Goal: Transaction & Acquisition: Purchase product/service

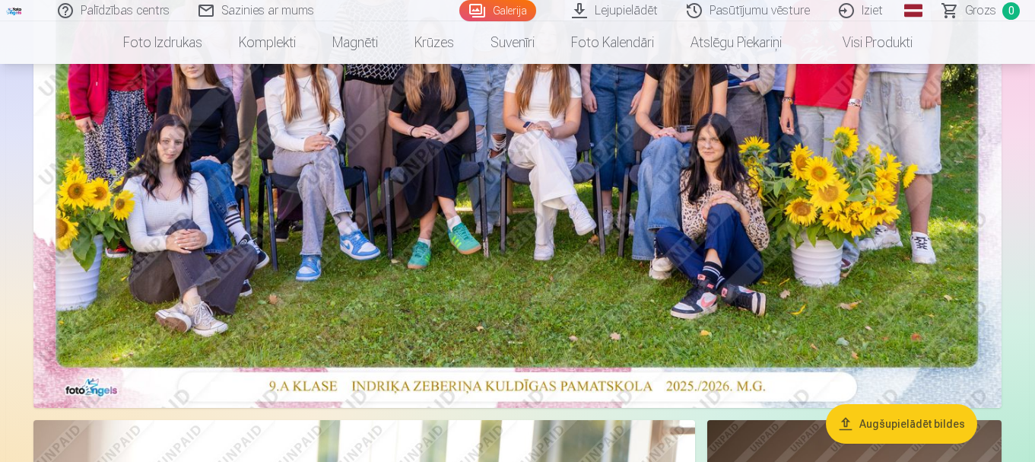
scroll to position [304, 0]
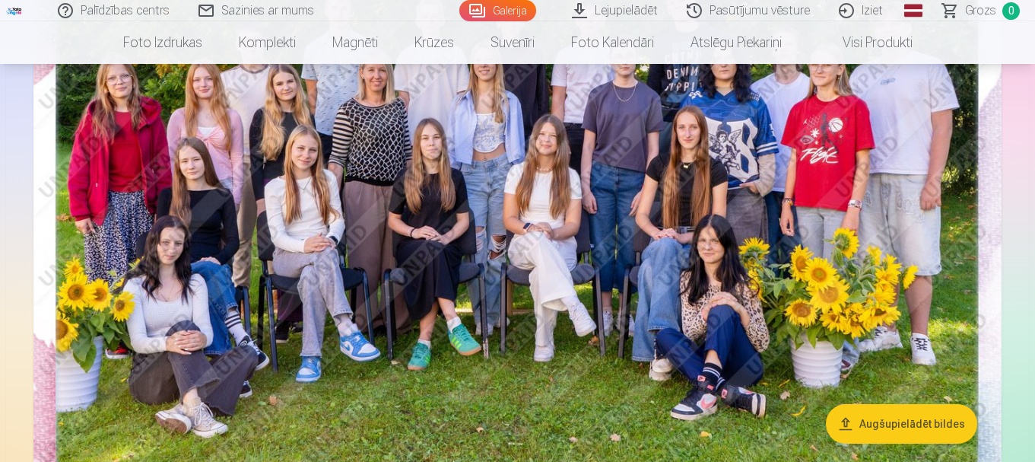
click at [921, 421] on button "Augšupielādēt bildes" at bounding box center [901, 424] width 151 height 40
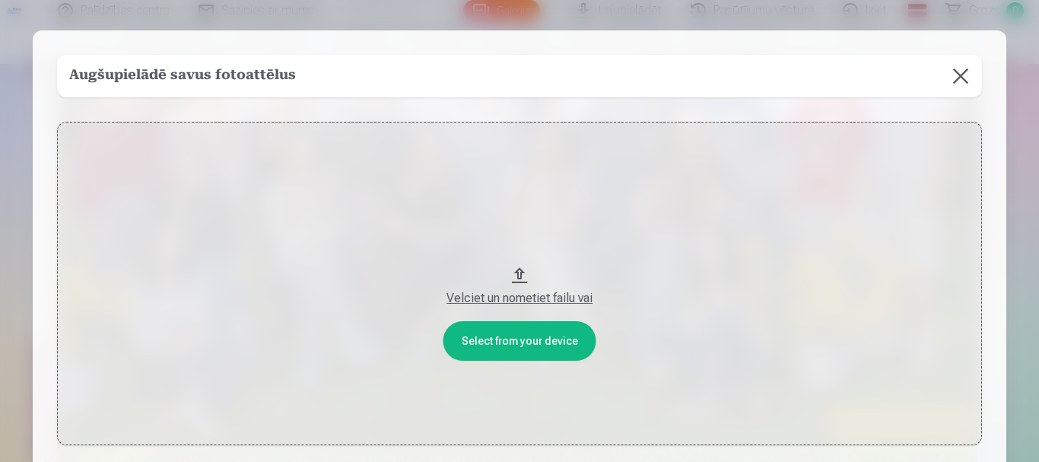
click at [534, 299] on div "Velciet un nometiet failu vai" at bounding box center [519, 298] width 895 height 18
click at [962, 74] on button at bounding box center [961, 76] width 43 height 43
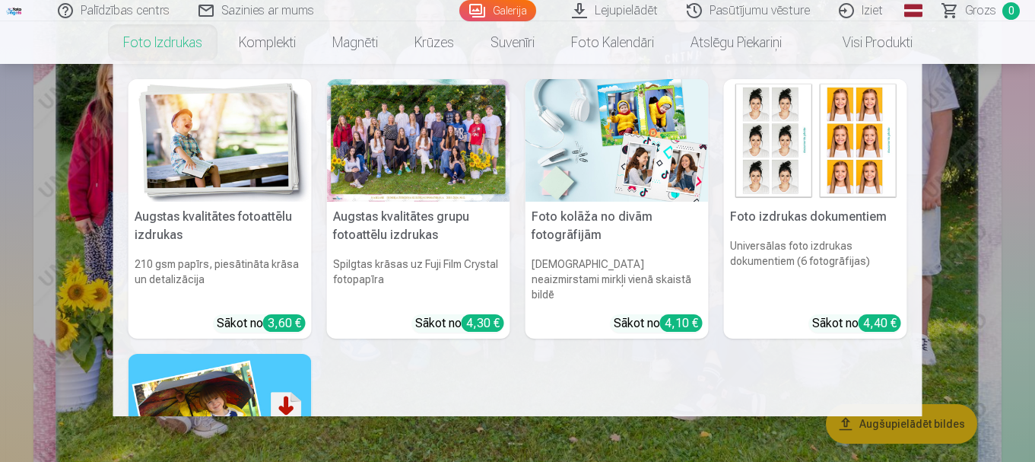
click at [393, 173] on div at bounding box center [418, 140] width 183 height 122
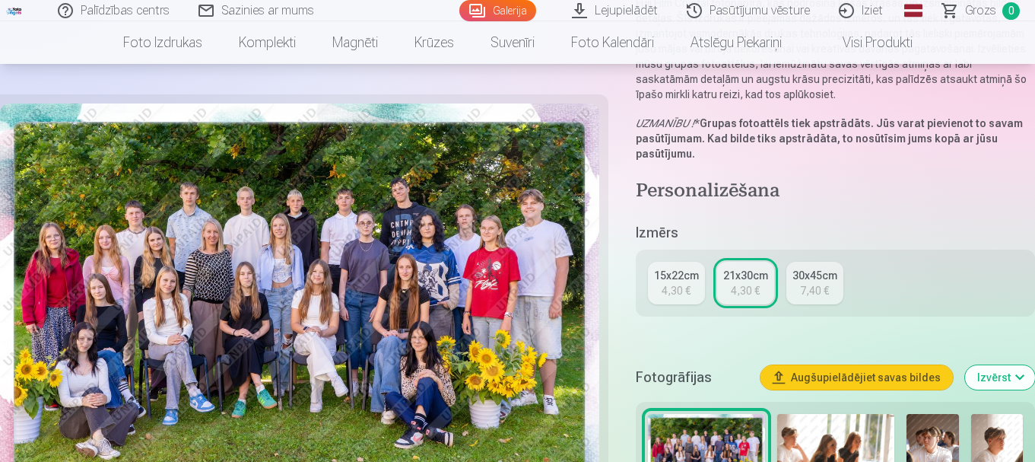
scroll to position [228, 0]
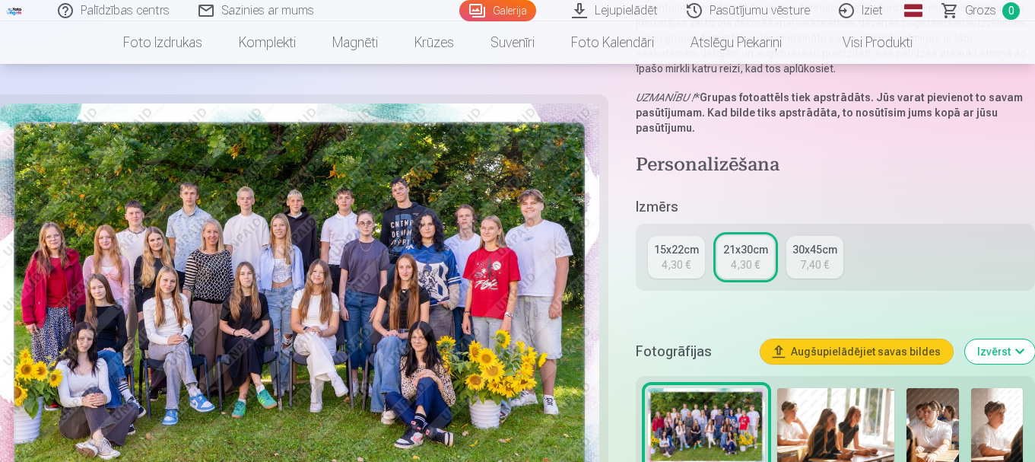
click at [692, 258] on link "15x22cm 4,30 €" at bounding box center [676, 257] width 57 height 43
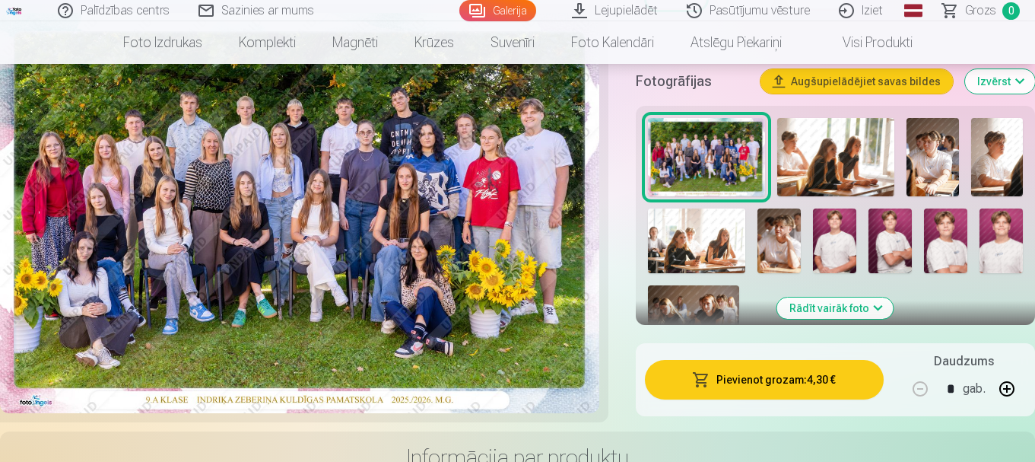
scroll to position [456, 0]
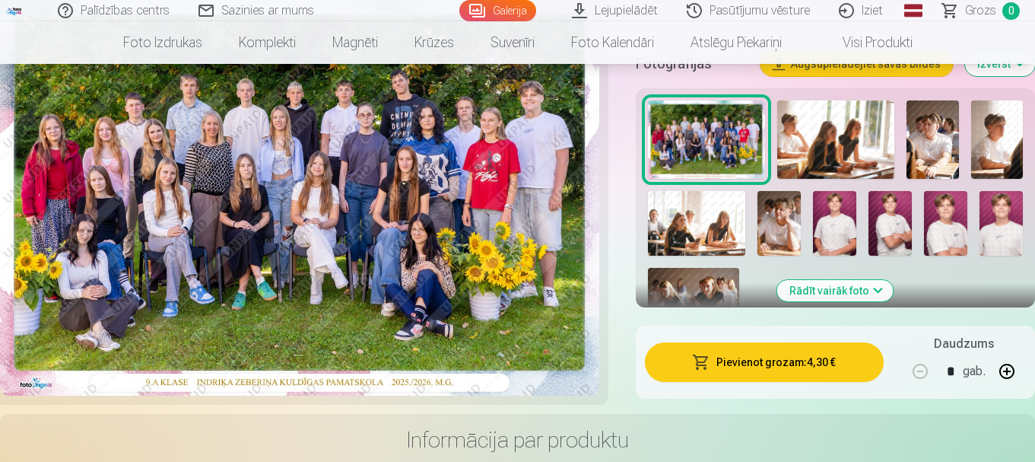
click at [774, 358] on button "Pievienot grozam : 4,30 €" at bounding box center [764, 362] width 239 height 40
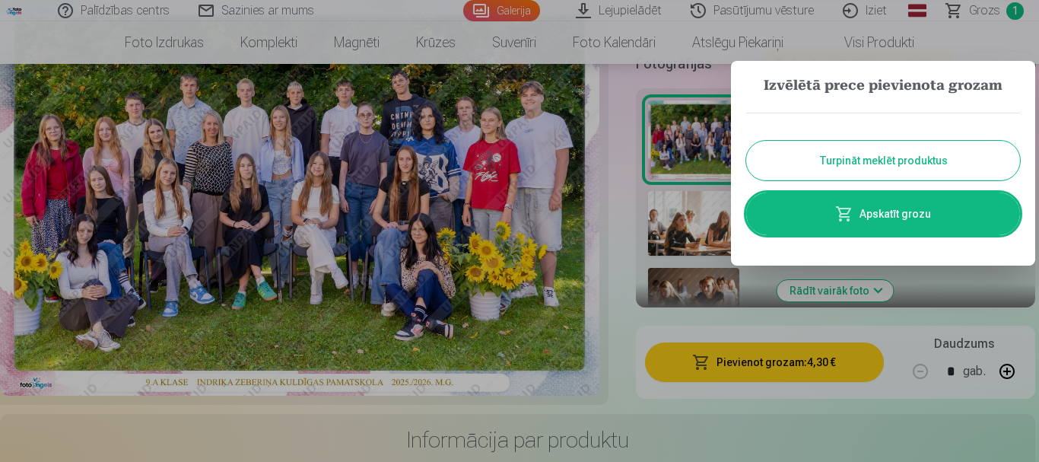
click at [810, 155] on button "Turpināt meklēt produktus" at bounding box center [883, 161] width 274 height 40
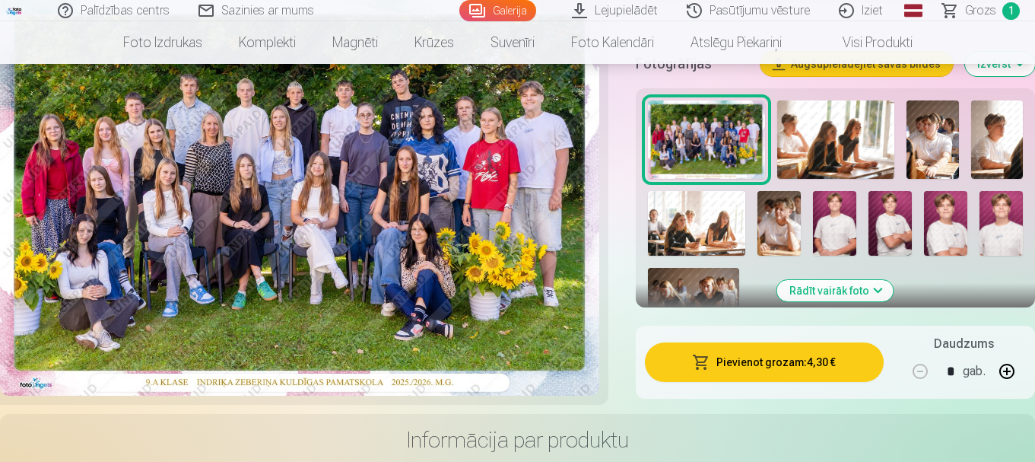
click at [928, 134] on img at bounding box center [933, 139] width 52 height 78
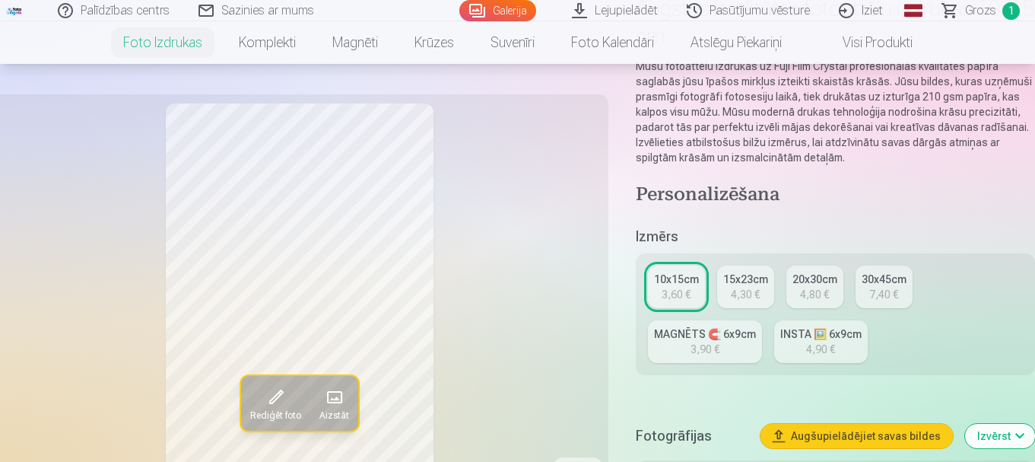
scroll to position [152, 0]
click at [666, 281] on div "10x15cm" at bounding box center [676, 278] width 45 height 15
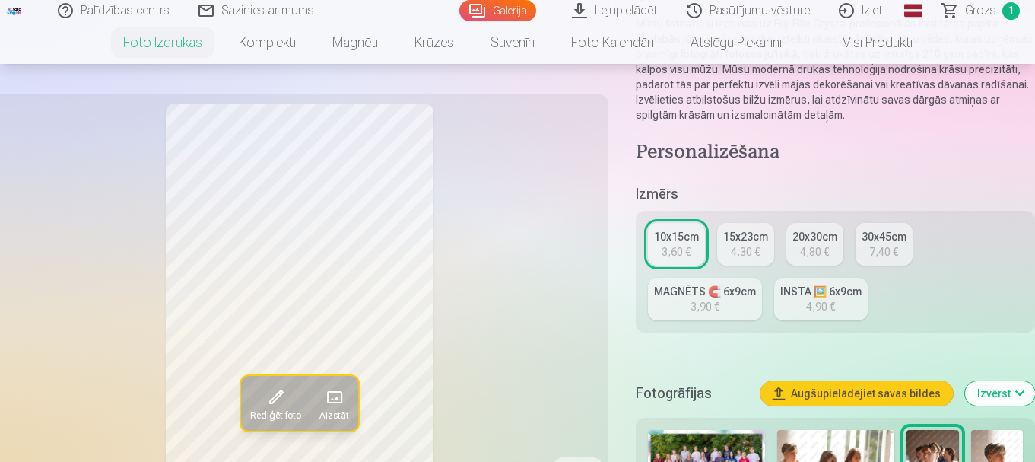
scroll to position [228, 0]
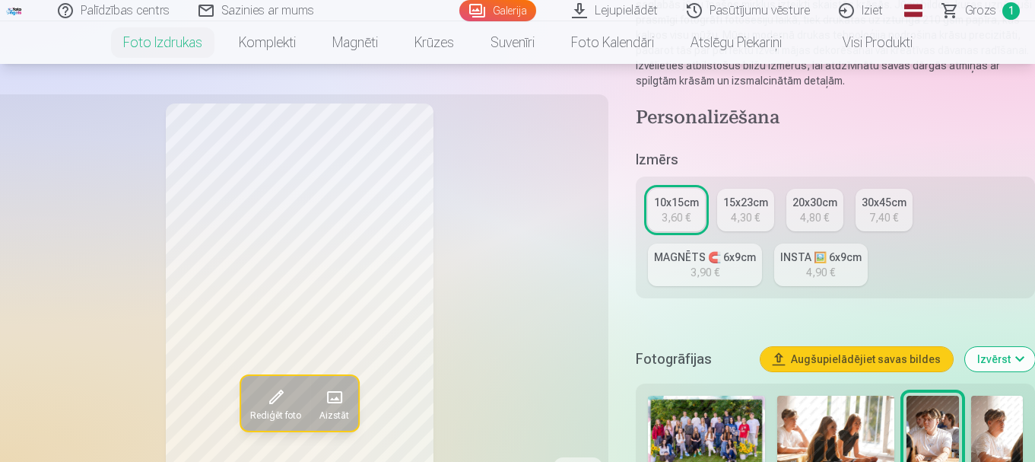
click at [1022, 358] on button "Izvērst" at bounding box center [1000, 359] width 70 height 24
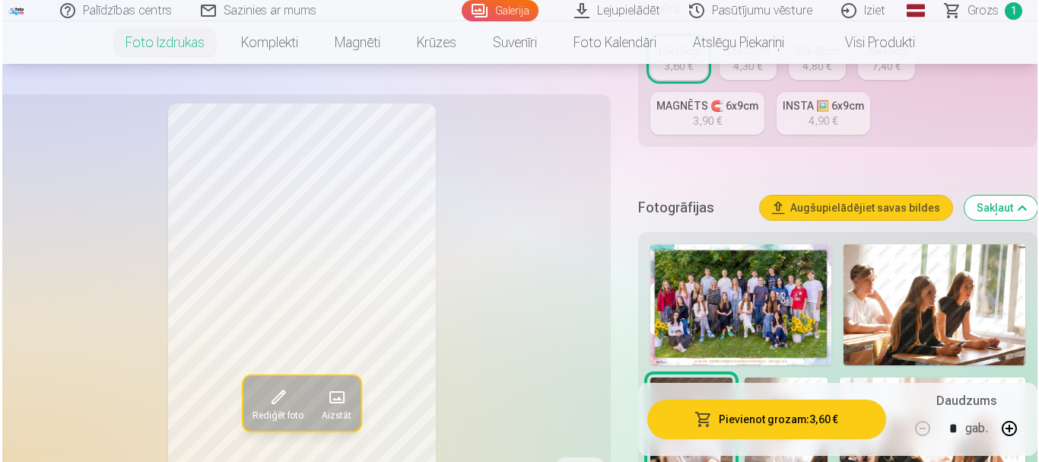
scroll to position [380, 0]
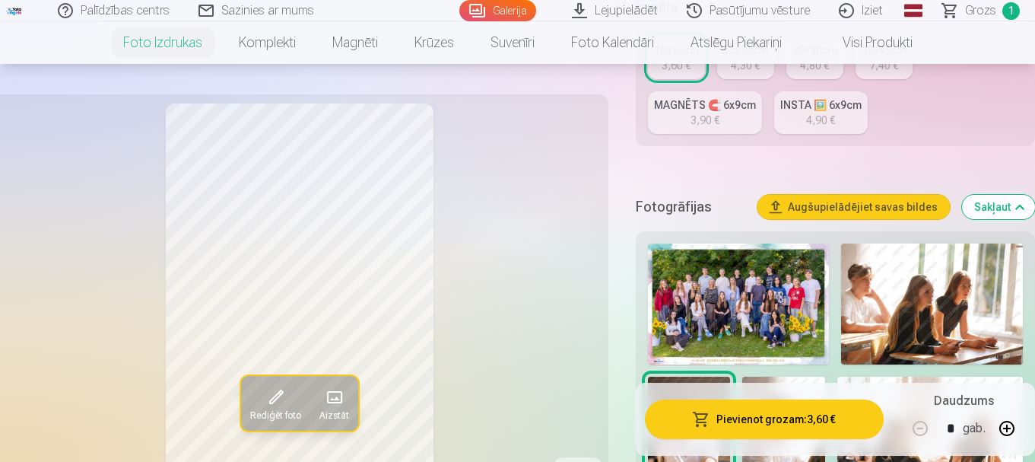
click at [798, 415] on button "Pievienot grozam : 3,60 €" at bounding box center [764, 419] width 239 height 40
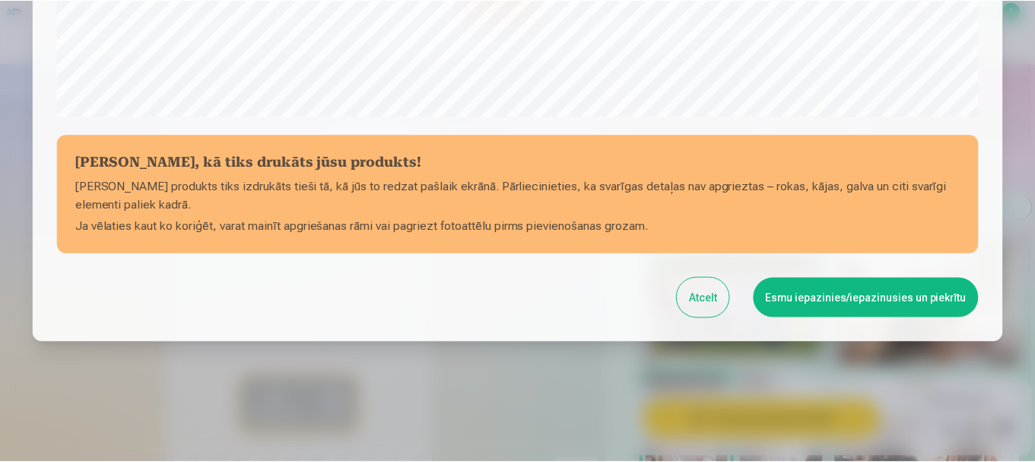
scroll to position [634, 0]
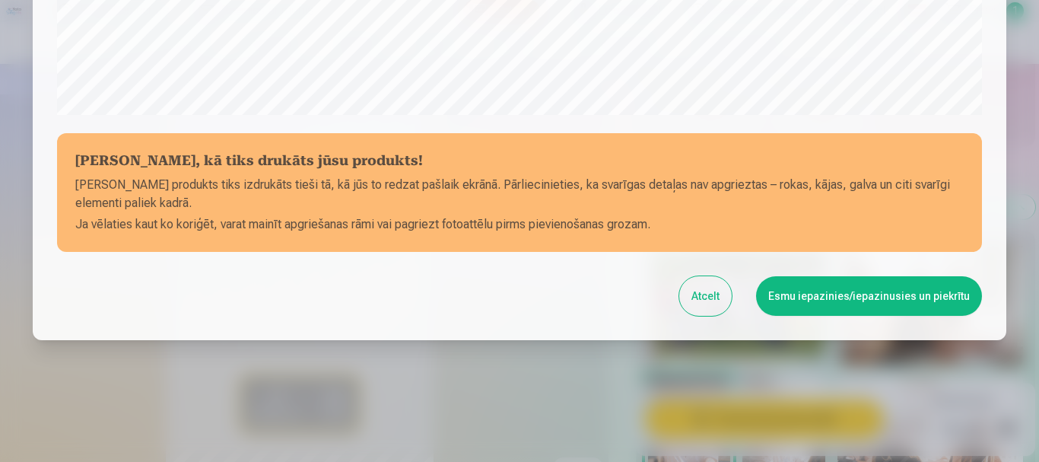
click at [812, 290] on button "Esmu iepazinies/iepazinusies un piekrītu" at bounding box center [869, 296] width 226 height 40
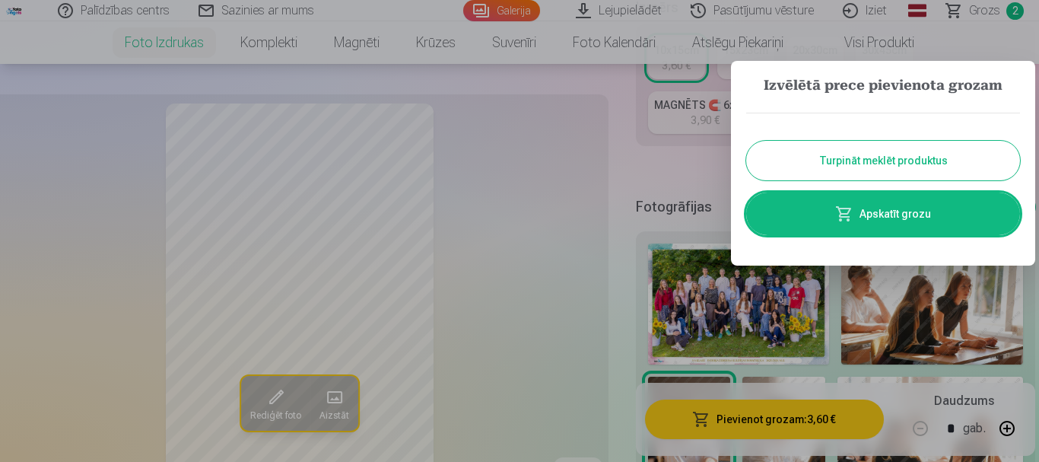
click at [812, 160] on button "Turpināt meklēt produktus" at bounding box center [883, 161] width 274 height 40
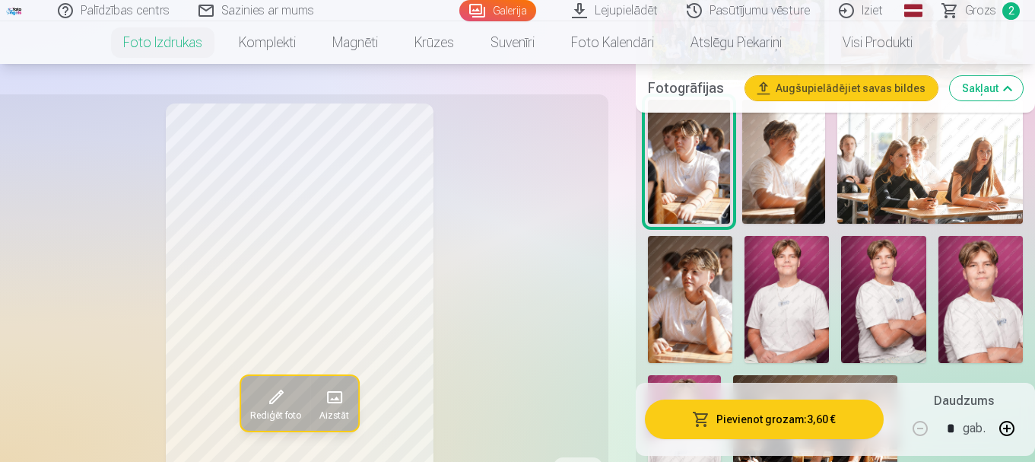
scroll to position [685, 0]
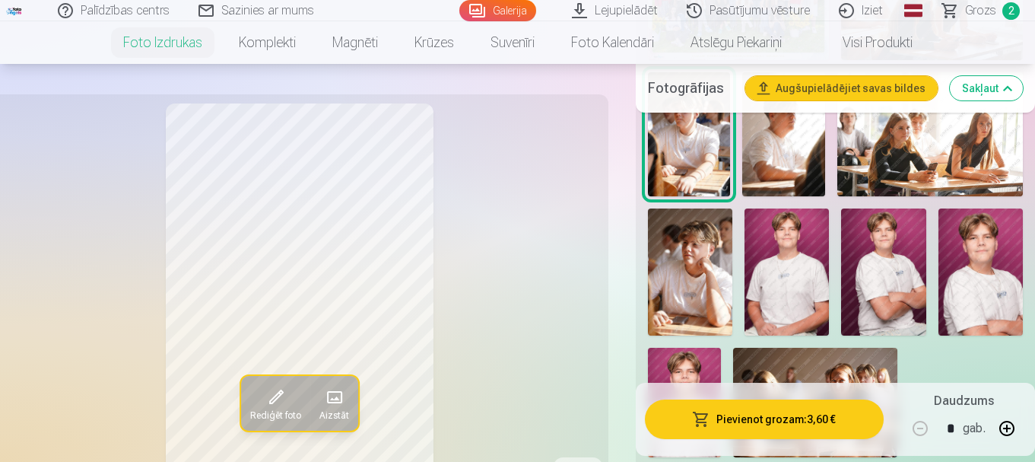
click at [685, 245] on img at bounding box center [690, 271] width 84 height 127
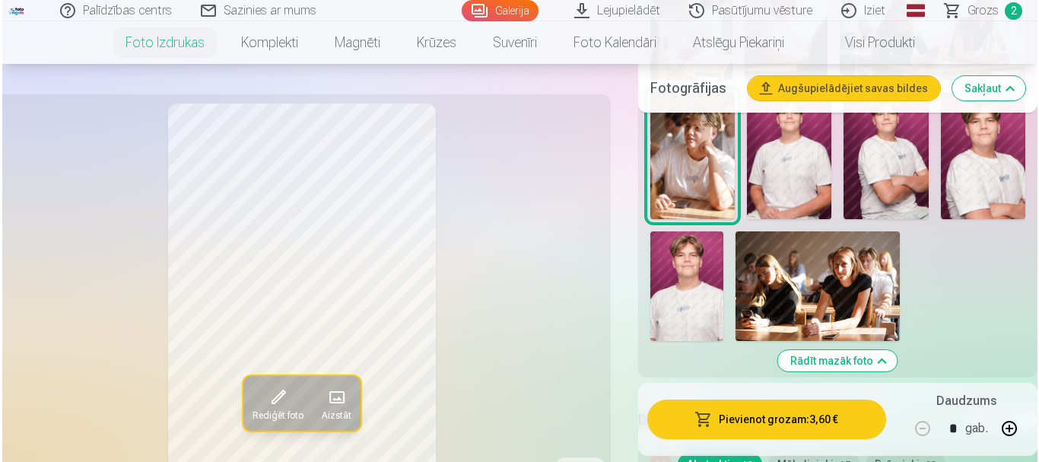
scroll to position [837, 0]
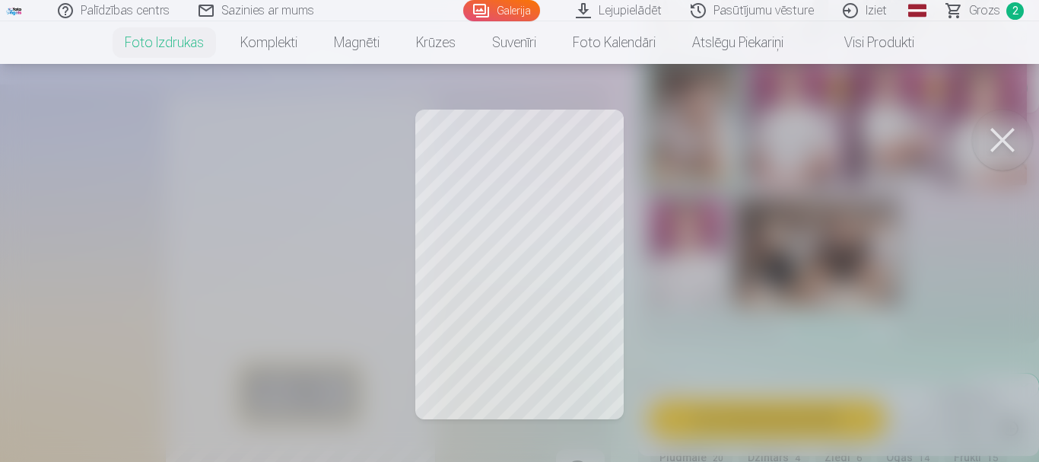
click at [1001, 142] on button at bounding box center [1002, 140] width 61 height 61
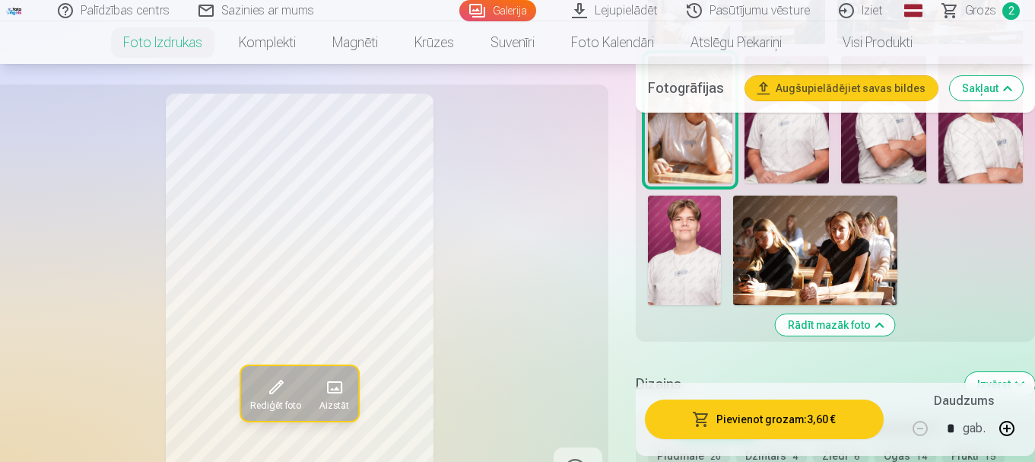
click at [770, 415] on button "Pievienot grozam : 3,60 €" at bounding box center [764, 419] width 239 height 40
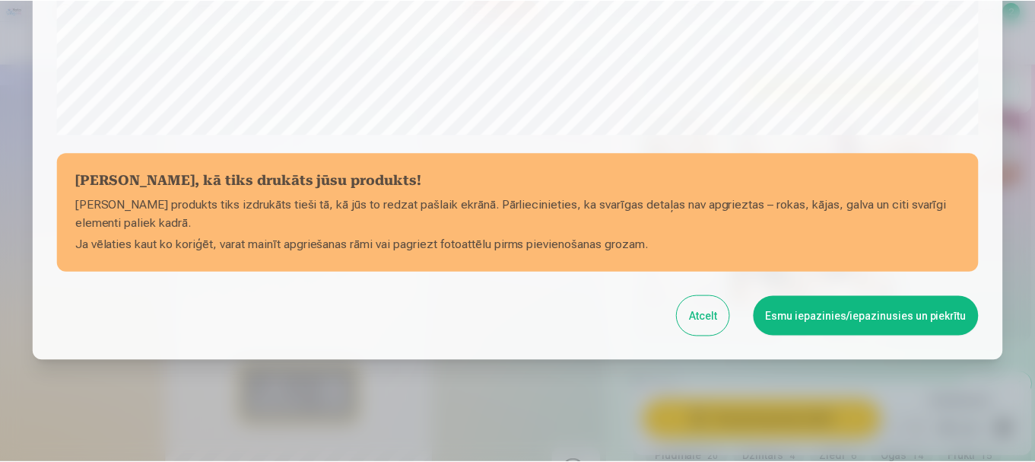
scroll to position [634, 0]
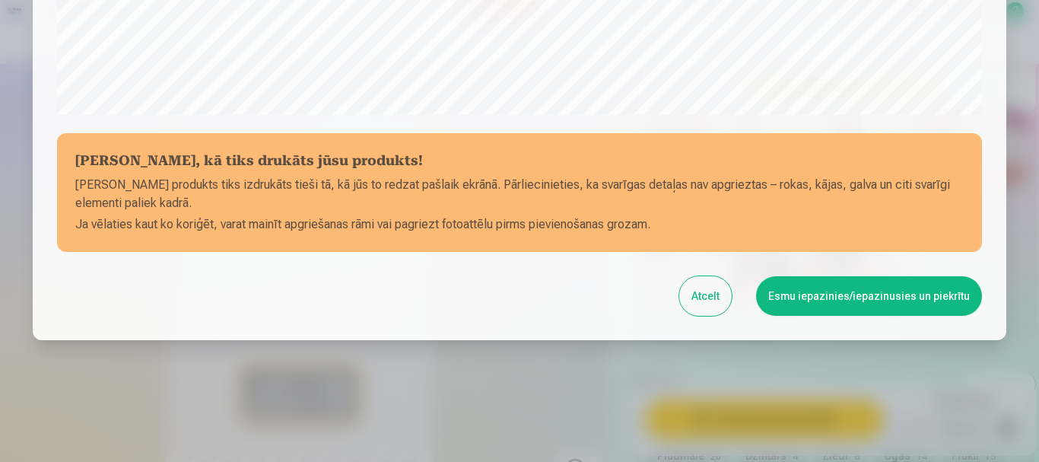
click at [802, 293] on button "Esmu iepazinies/iepazinusies un piekrītu" at bounding box center [869, 296] width 226 height 40
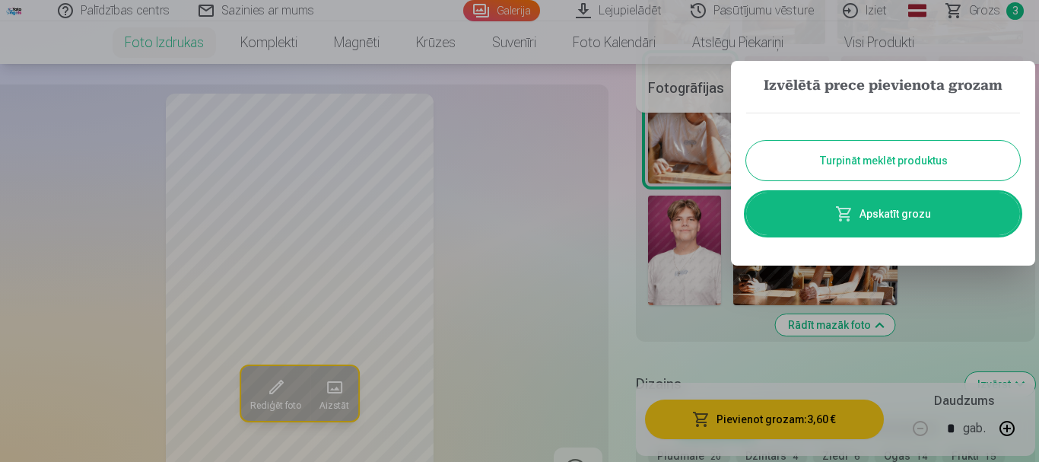
click at [843, 156] on button "Turpināt meklēt produktus" at bounding box center [883, 161] width 274 height 40
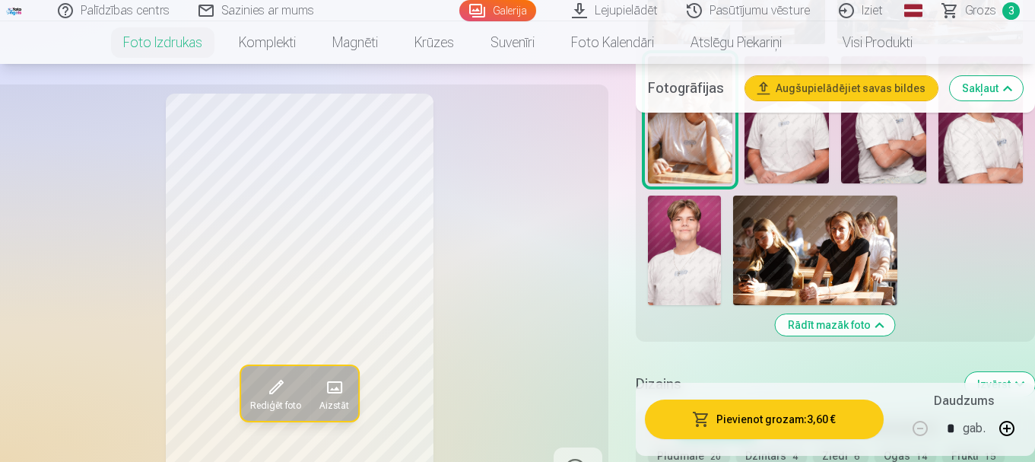
scroll to position [761, 0]
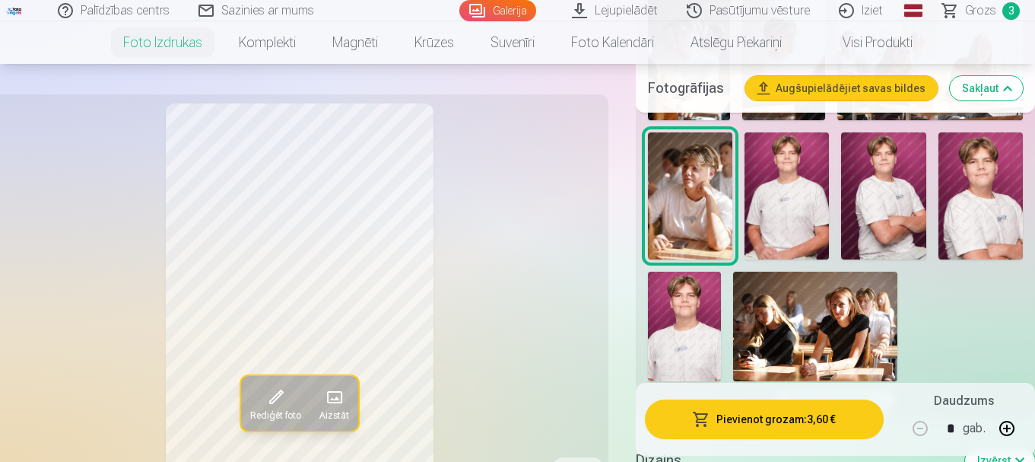
click at [774, 180] on img at bounding box center [787, 195] width 84 height 127
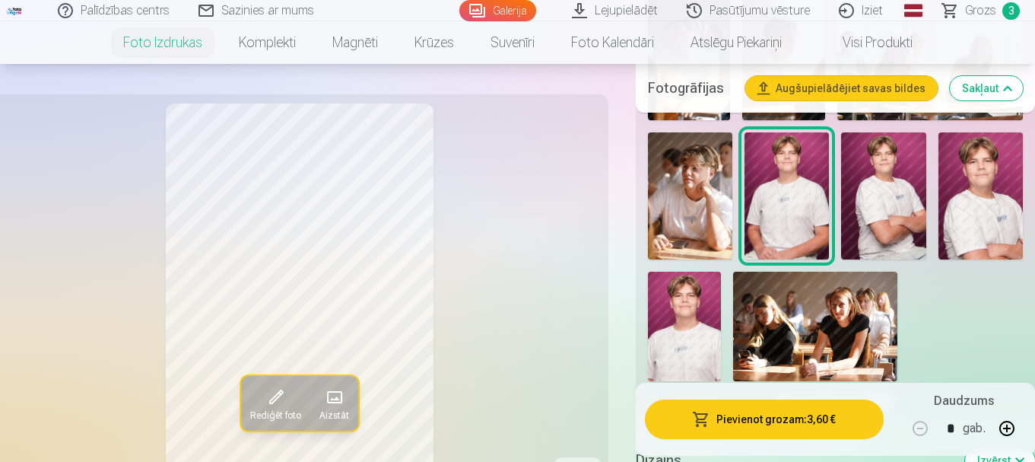
click at [901, 173] on img at bounding box center [883, 195] width 84 height 127
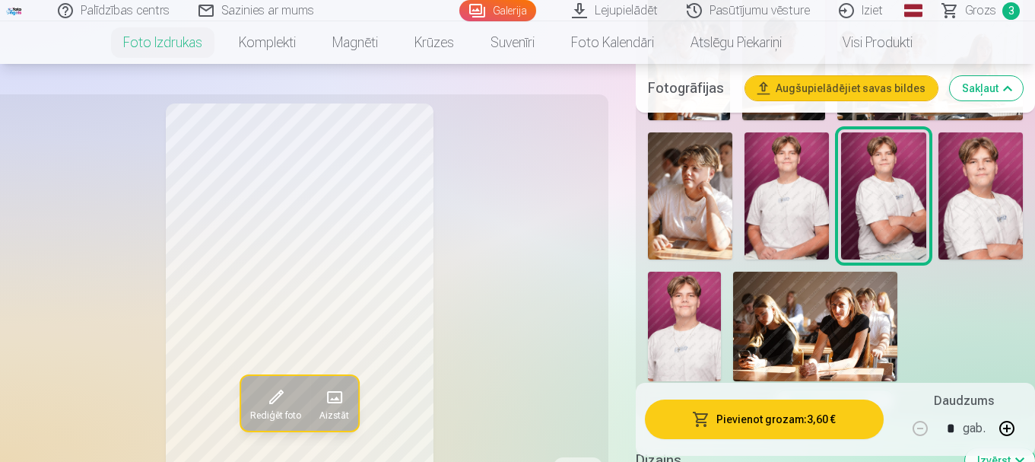
click at [968, 170] on img at bounding box center [981, 195] width 84 height 127
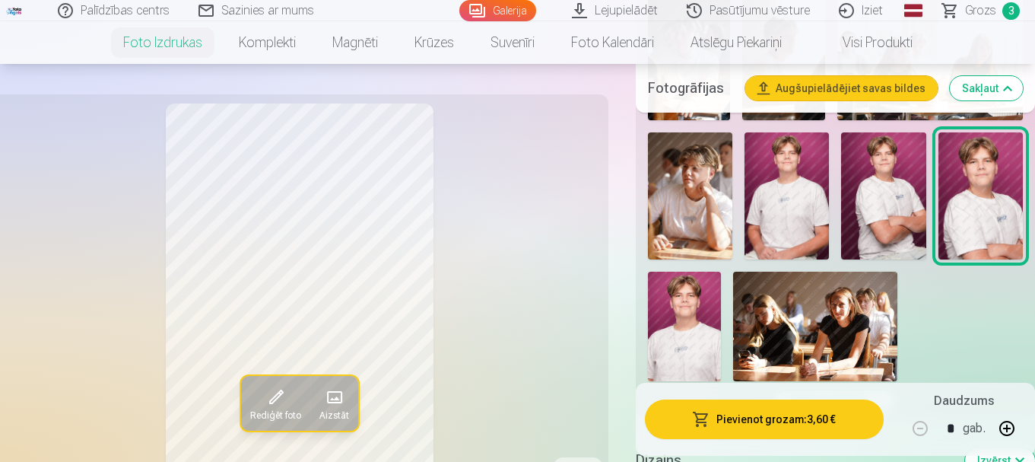
click at [675, 321] on img at bounding box center [684, 327] width 73 height 110
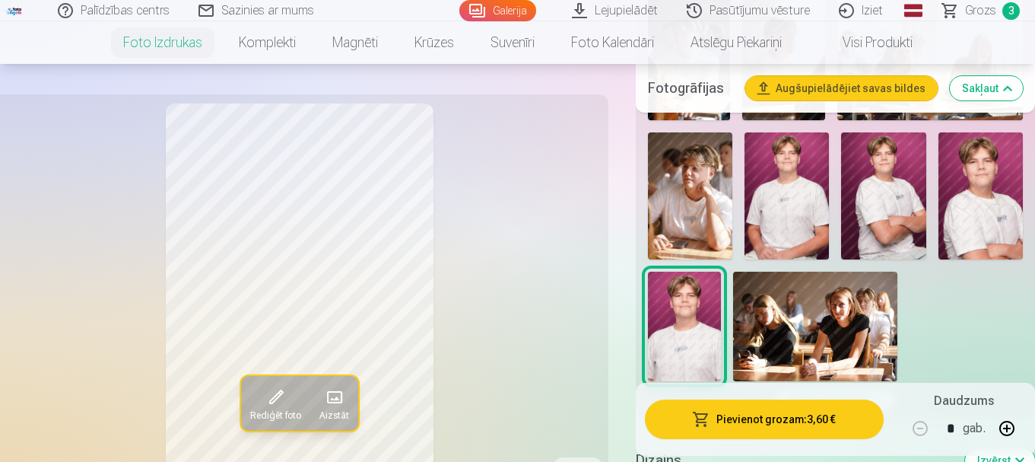
click at [783, 197] on img at bounding box center [787, 195] width 84 height 127
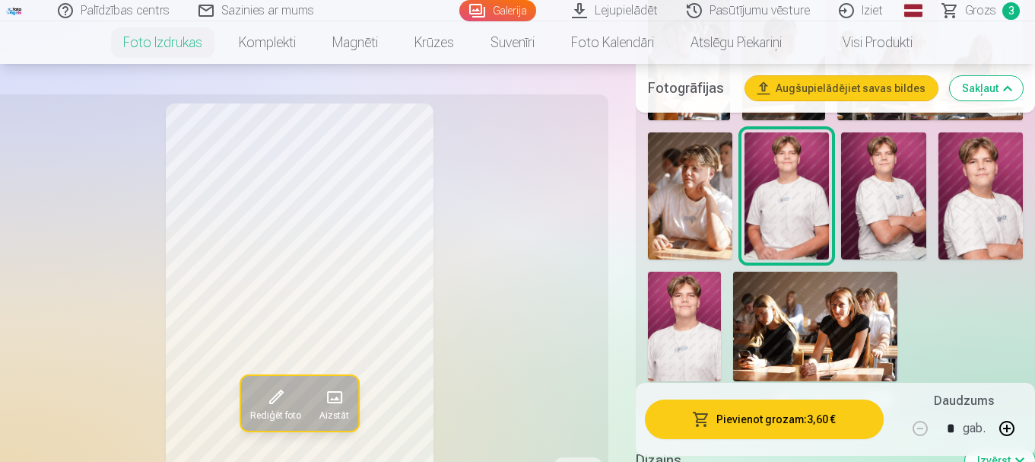
click at [683, 307] on img at bounding box center [684, 327] width 73 height 110
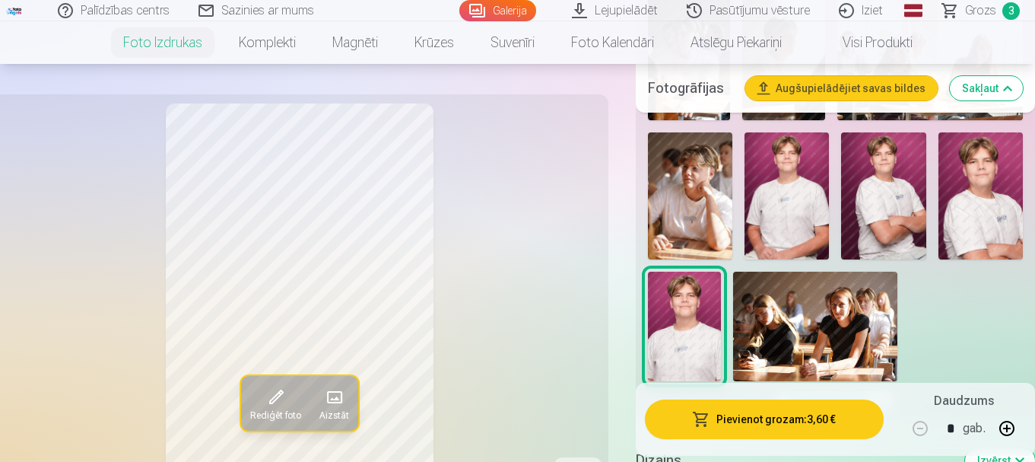
click at [779, 201] on img at bounding box center [787, 195] width 84 height 127
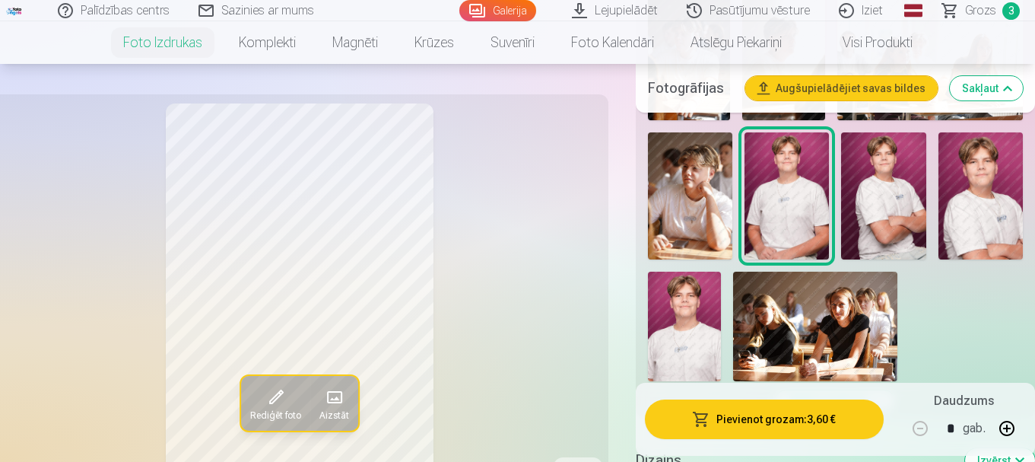
click at [688, 338] on img at bounding box center [684, 327] width 73 height 110
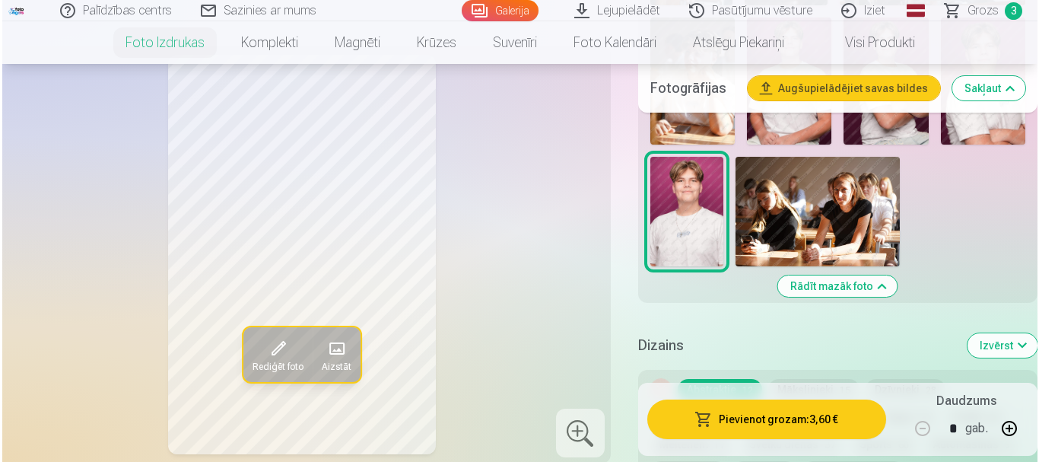
scroll to position [913, 0]
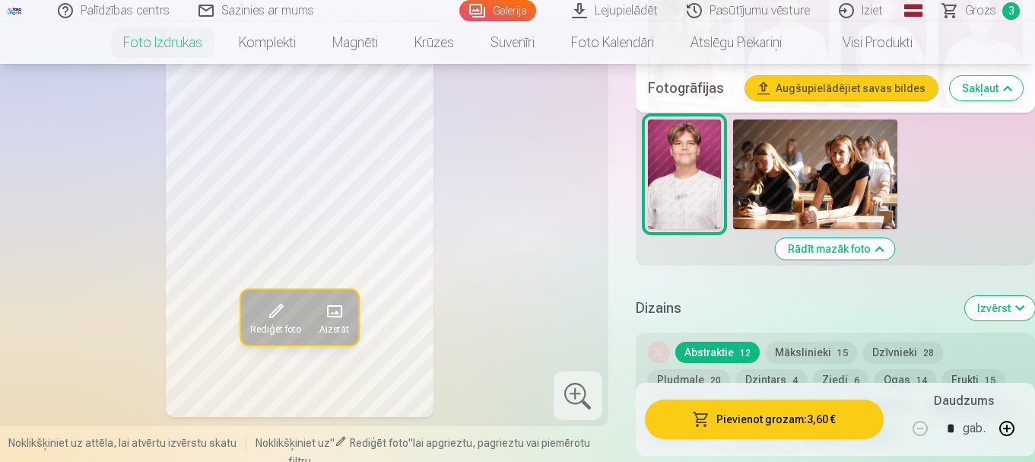
click at [742, 411] on button "Pievienot grozam : 3,60 €" at bounding box center [764, 419] width 239 height 40
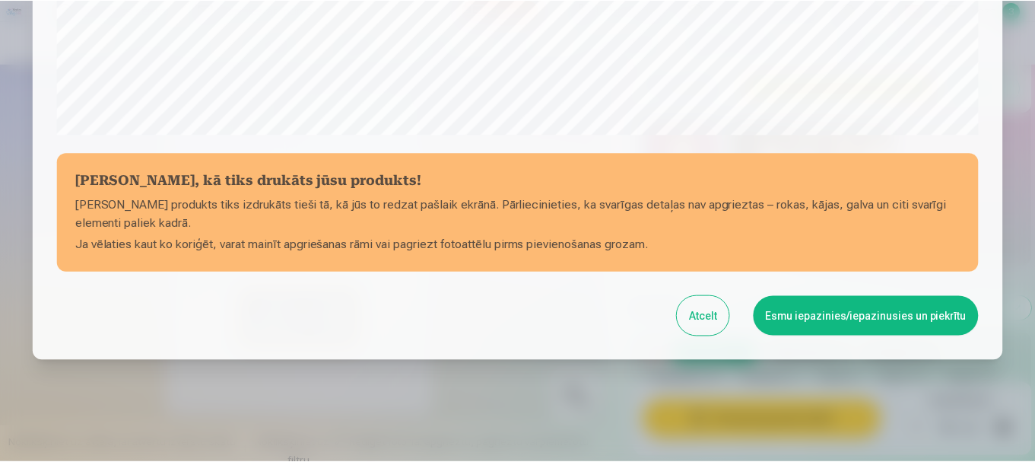
scroll to position [634, 0]
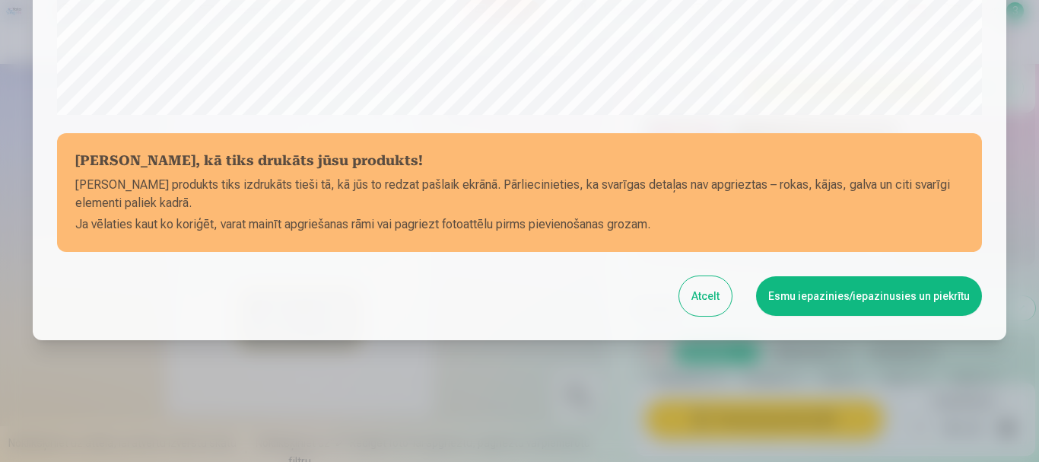
click at [804, 291] on button "Esmu iepazinies/iepazinusies un piekrītu" at bounding box center [869, 296] width 226 height 40
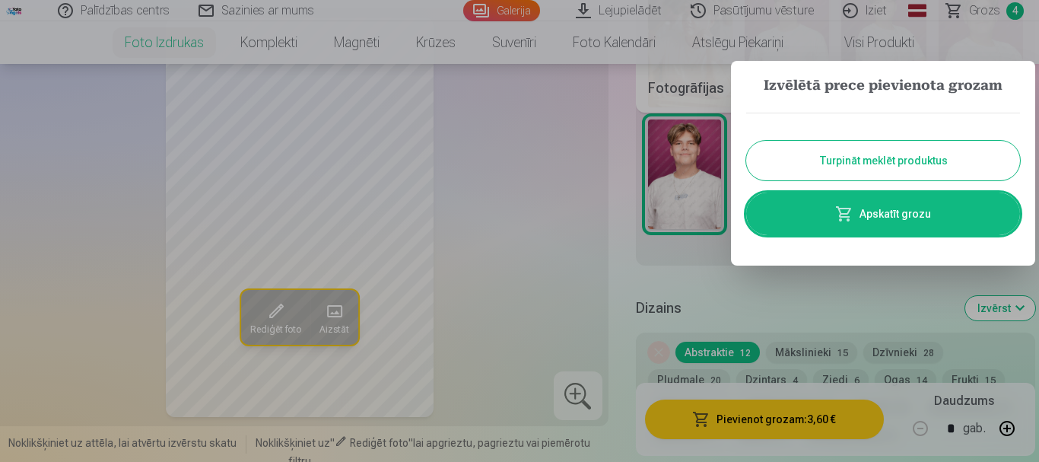
click at [820, 159] on button "Turpināt meklēt produktus" at bounding box center [883, 161] width 274 height 40
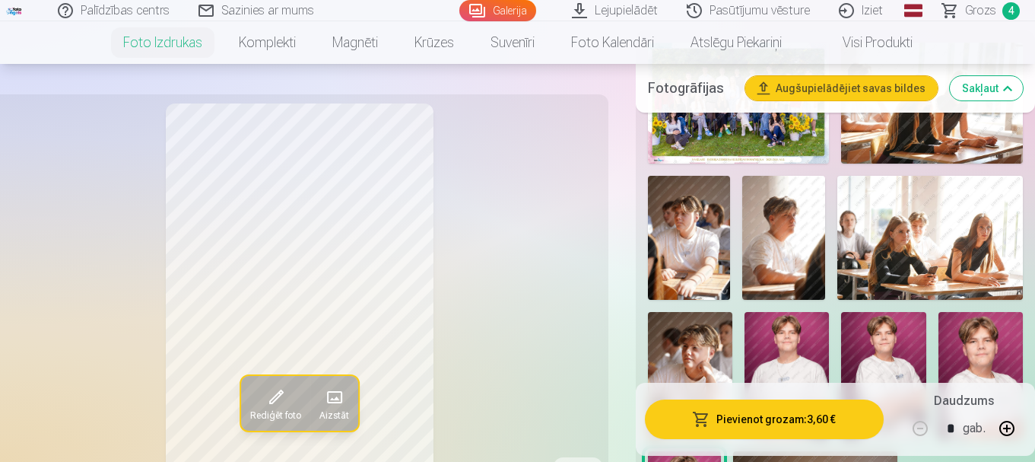
scroll to position [609, 0]
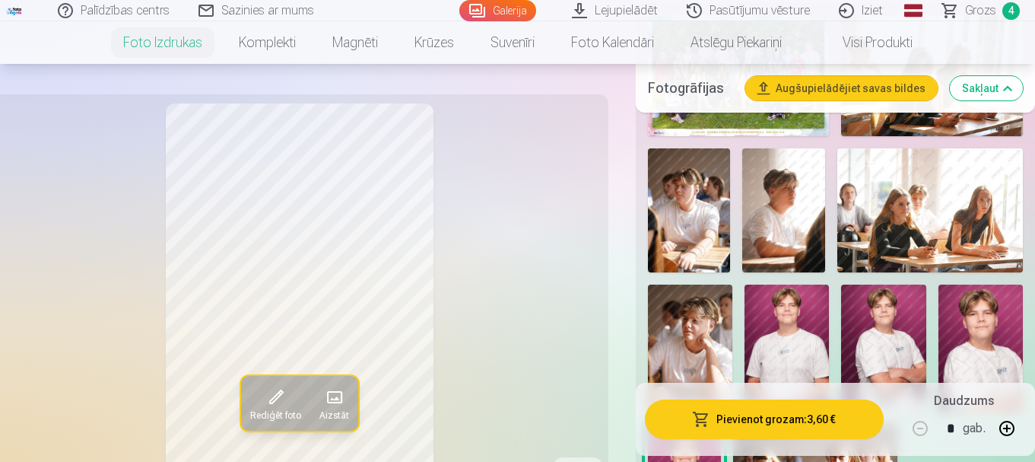
click at [793, 224] on img at bounding box center [783, 210] width 83 height 124
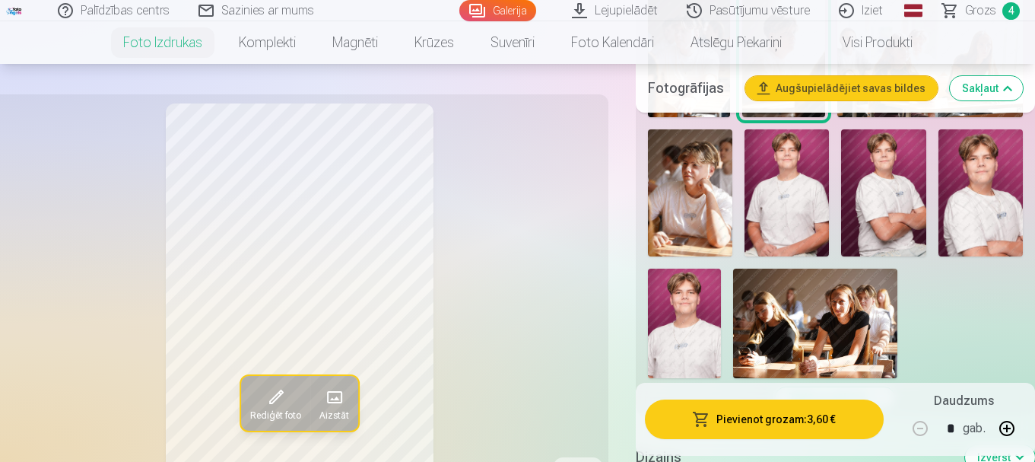
scroll to position [761, 0]
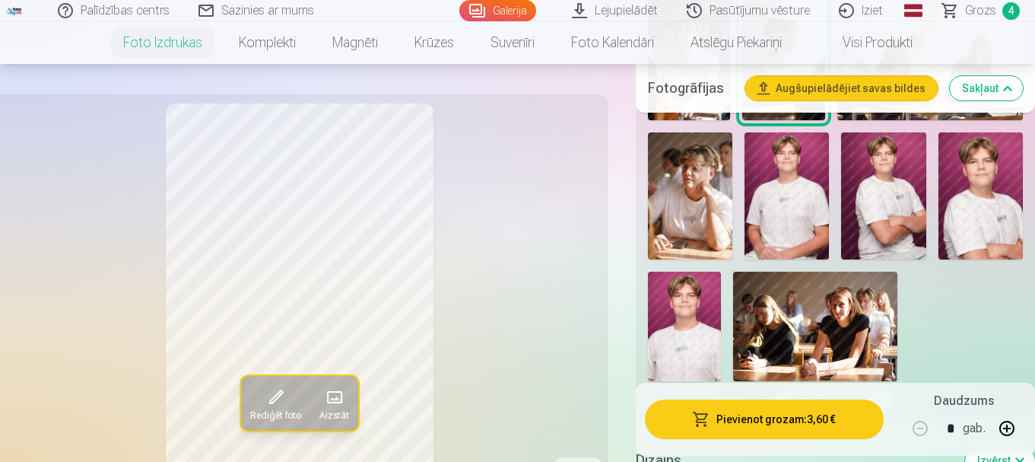
click at [693, 182] on img at bounding box center [690, 195] width 84 height 127
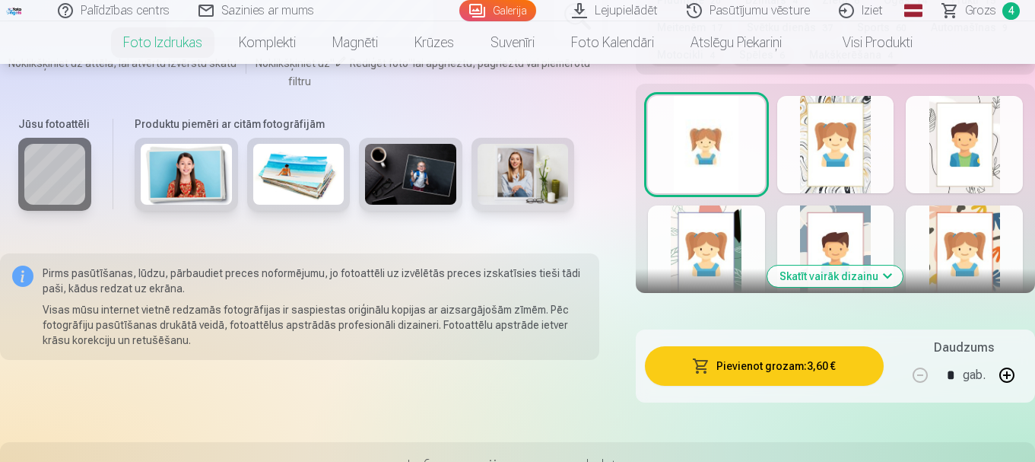
scroll to position [1217, 0]
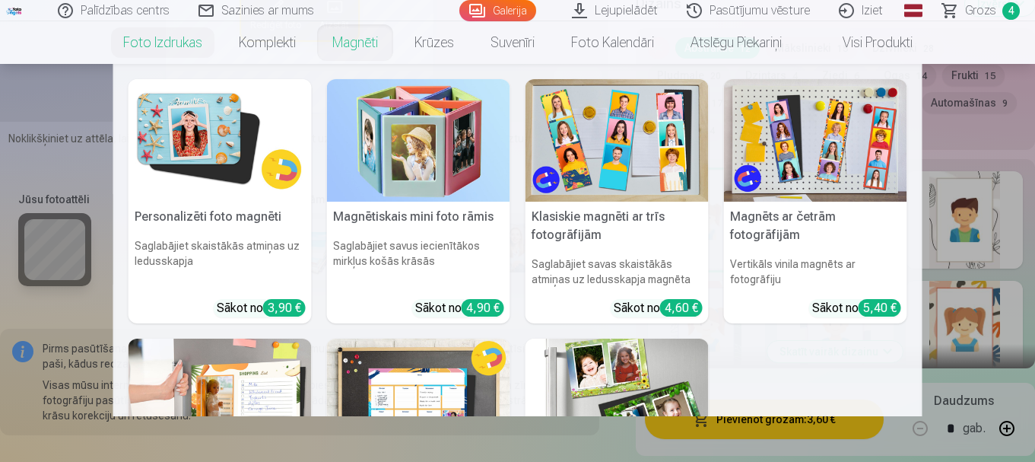
click at [348, 43] on link "Magnēti" at bounding box center [355, 42] width 82 height 43
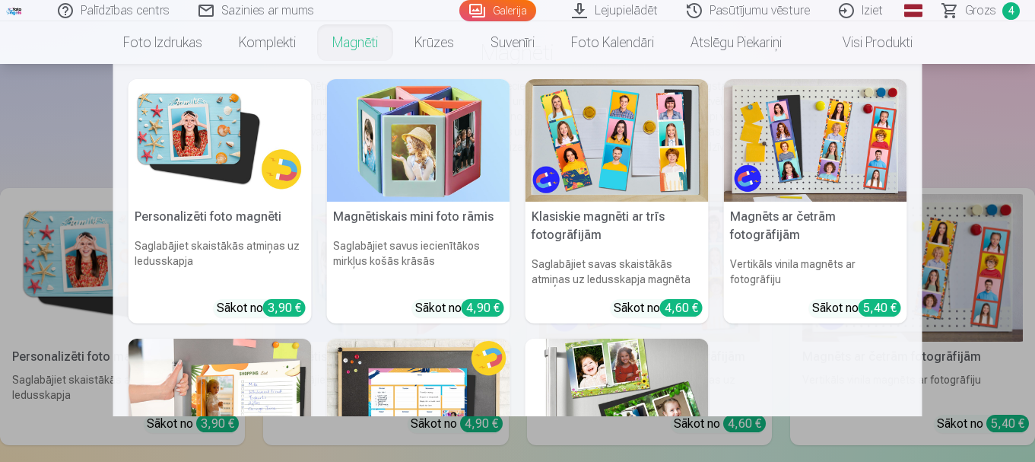
scroll to position [76, 0]
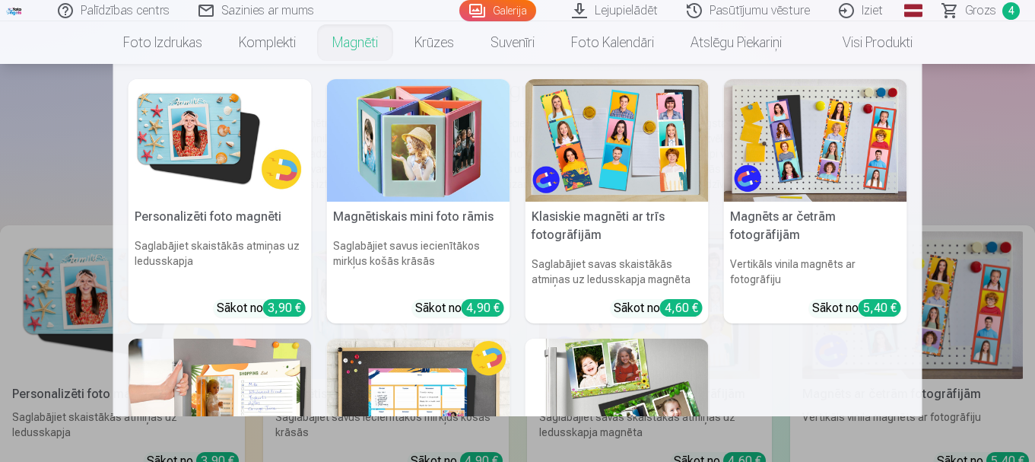
click at [199, 215] on h5 "Personalizēti foto magnēti" at bounding box center [220, 217] width 183 height 30
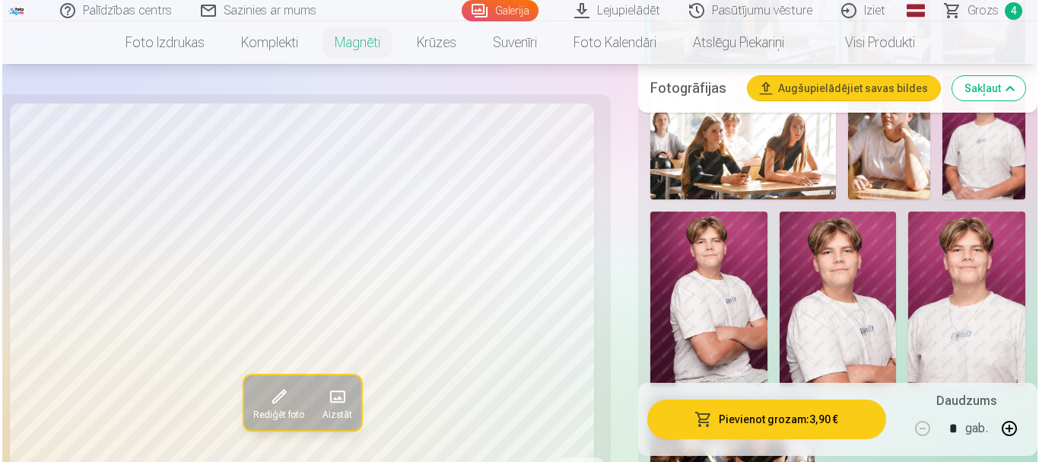
scroll to position [609, 0]
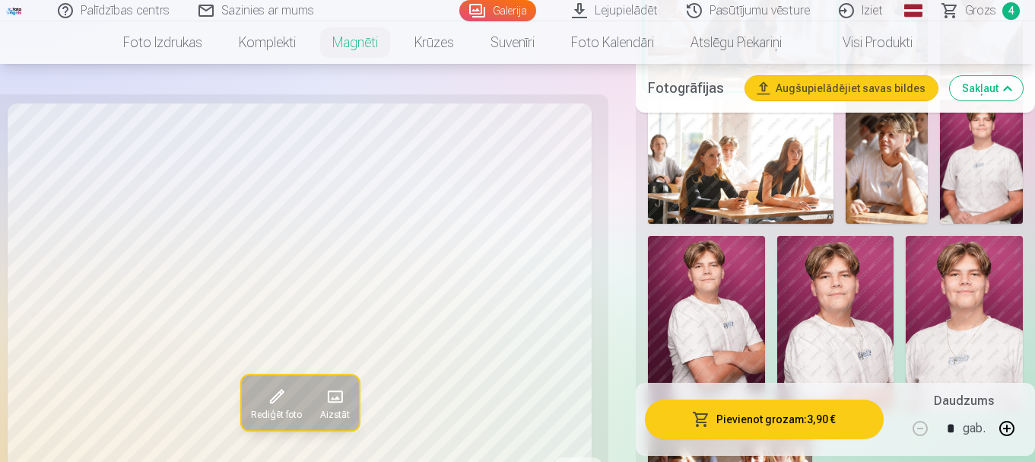
click at [880, 152] on img at bounding box center [887, 162] width 83 height 124
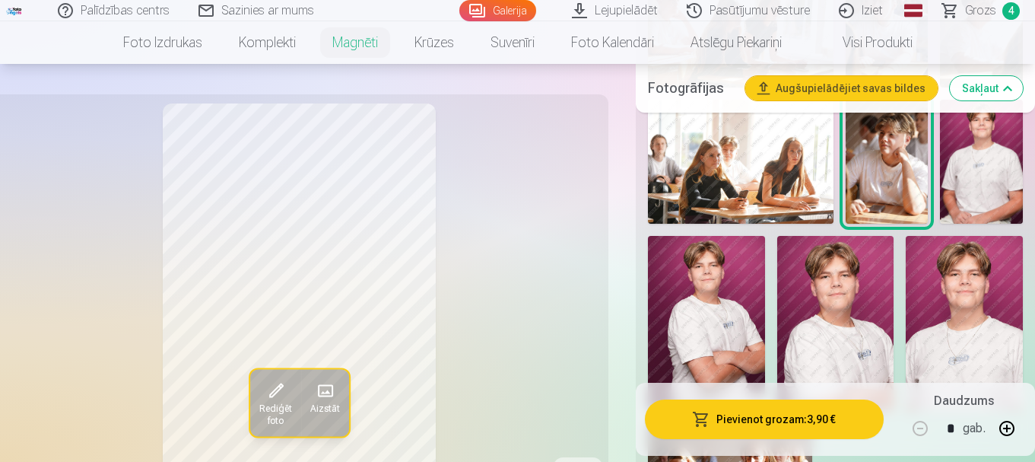
click at [756, 415] on button "Pievienot grozam : 3,90 €" at bounding box center [764, 419] width 239 height 40
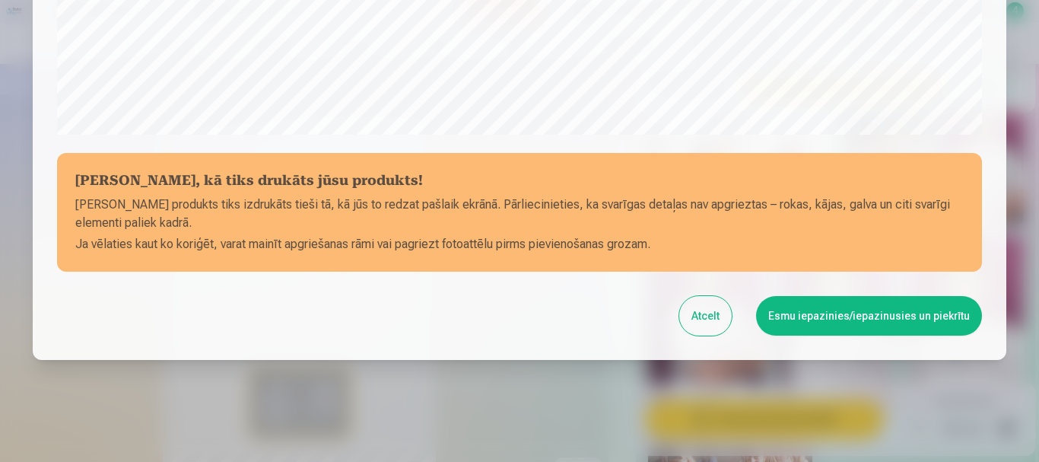
scroll to position [634, 0]
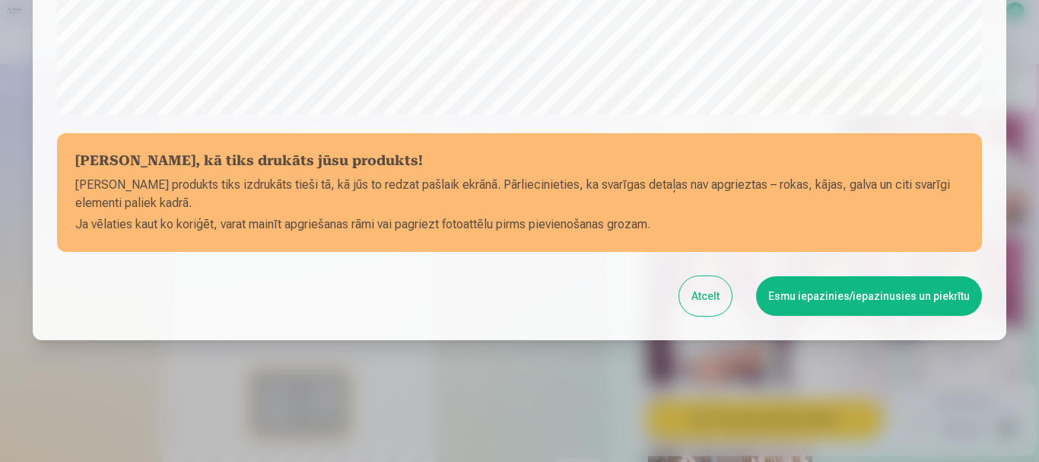
click at [825, 294] on button "Esmu iepazinies/iepazinusies un piekrītu" at bounding box center [869, 296] width 226 height 40
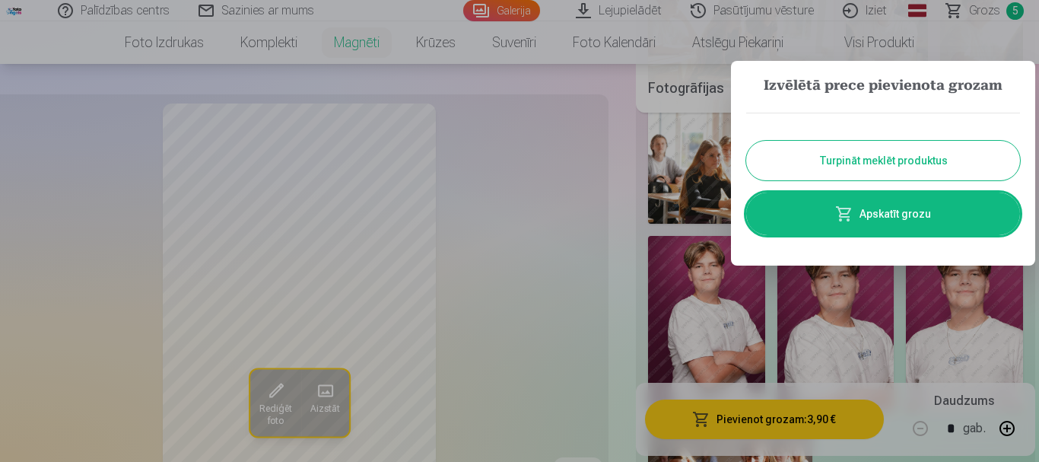
click at [869, 210] on link "Apskatīt grozu" at bounding box center [883, 213] width 274 height 43
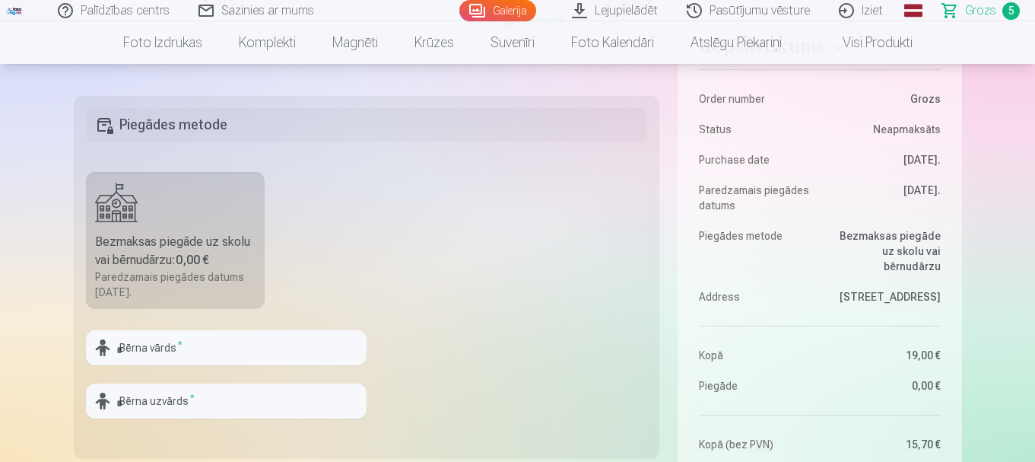
scroll to position [380, 0]
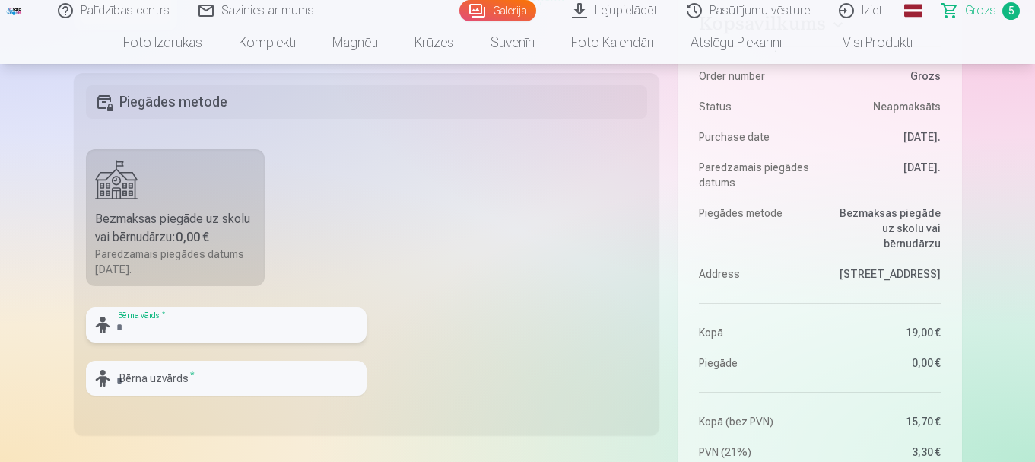
click at [170, 322] on input "text" at bounding box center [226, 324] width 281 height 35
type input "*******"
click at [154, 371] on input "text" at bounding box center [226, 378] width 281 height 35
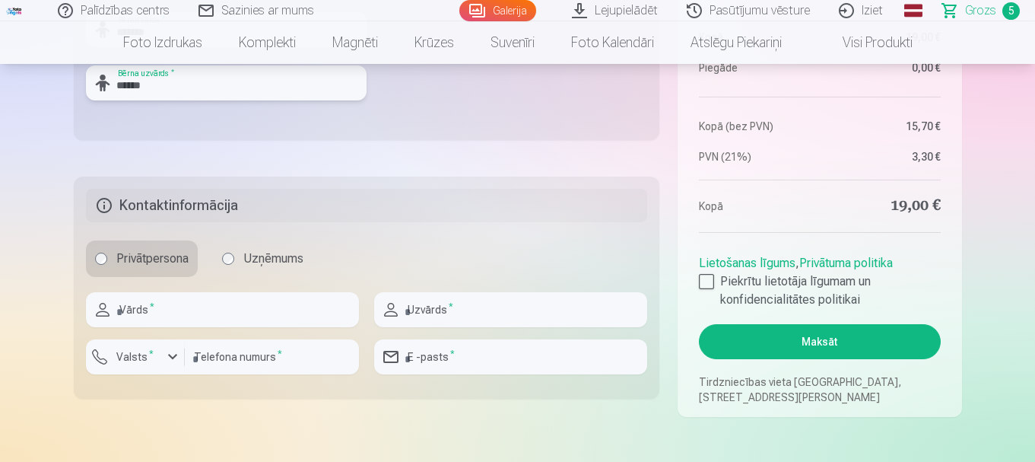
scroll to position [685, 0]
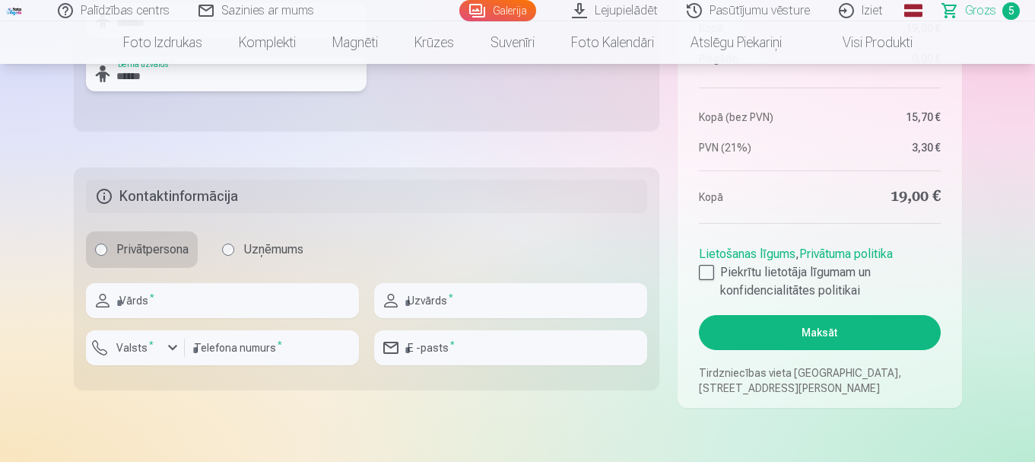
type input "******"
click at [161, 300] on input "text" at bounding box center [222, 300] width 273 height 35
type input "****"
type input "**********"
click at [273, 348] on input "number" at bounding box center [272, 347] width 174 height 35
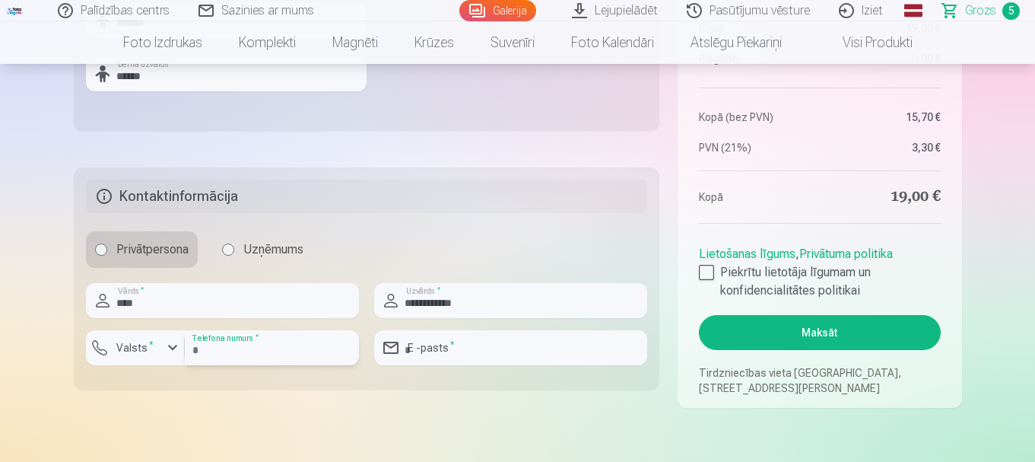
type input "********"
click at [450, 342] on input "email" at bounding box center [510, 347] width 273 height 35
type input "**********"
click at [713, 272] on div at bounding box center [706, 272] width 15 height 15
click at [822, 327] on button "Maksāt" at bounding box center [819, 332] width 241 height 35
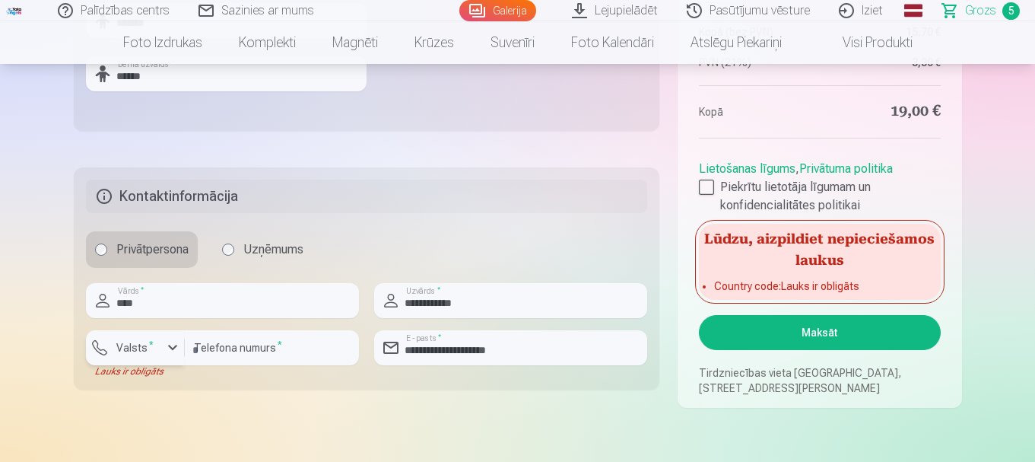
click at [170, 346] on div "button" at bounding box center [173, 348] width 18 height 18
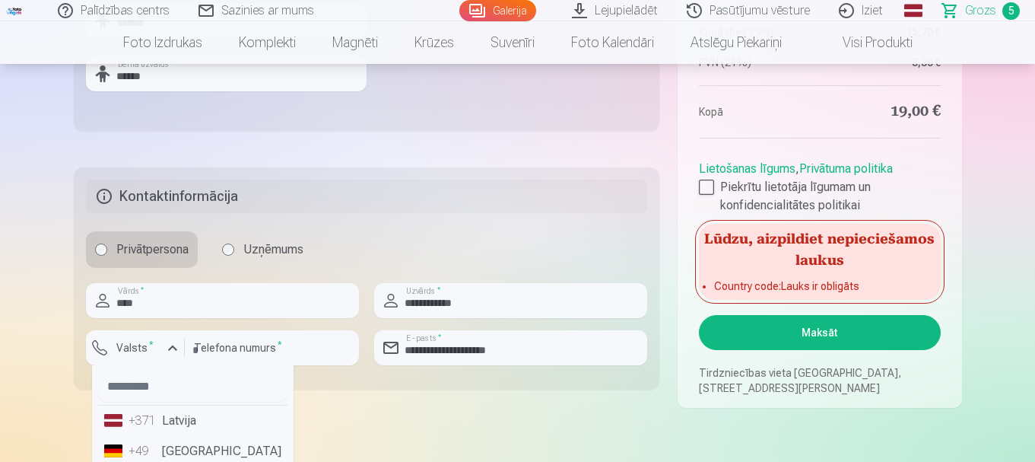
click at [173, 421] on li "+371 Latvija" at bounding box center [192, 420] width 189 height 30
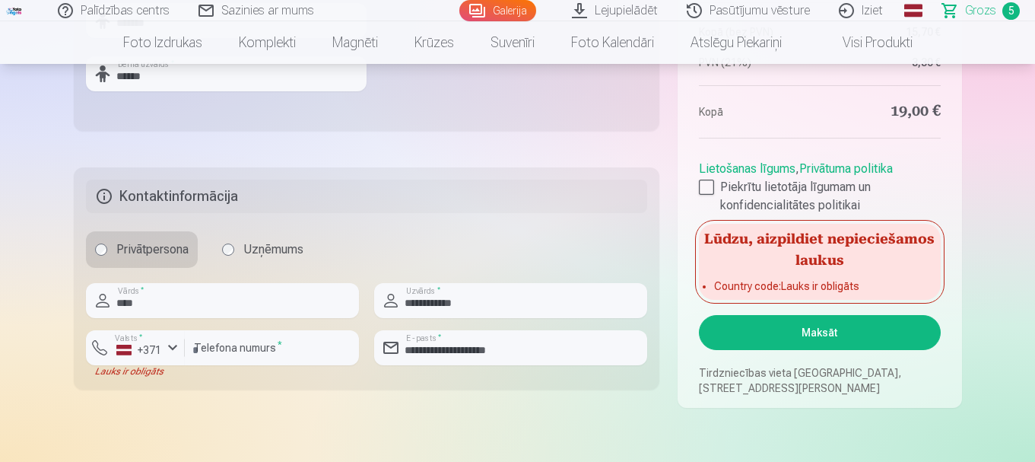
click at [815, 331] on button "Maksāt" at bounding box center [819, 332] width 241 height 35
